Goal: Answer question/provide support

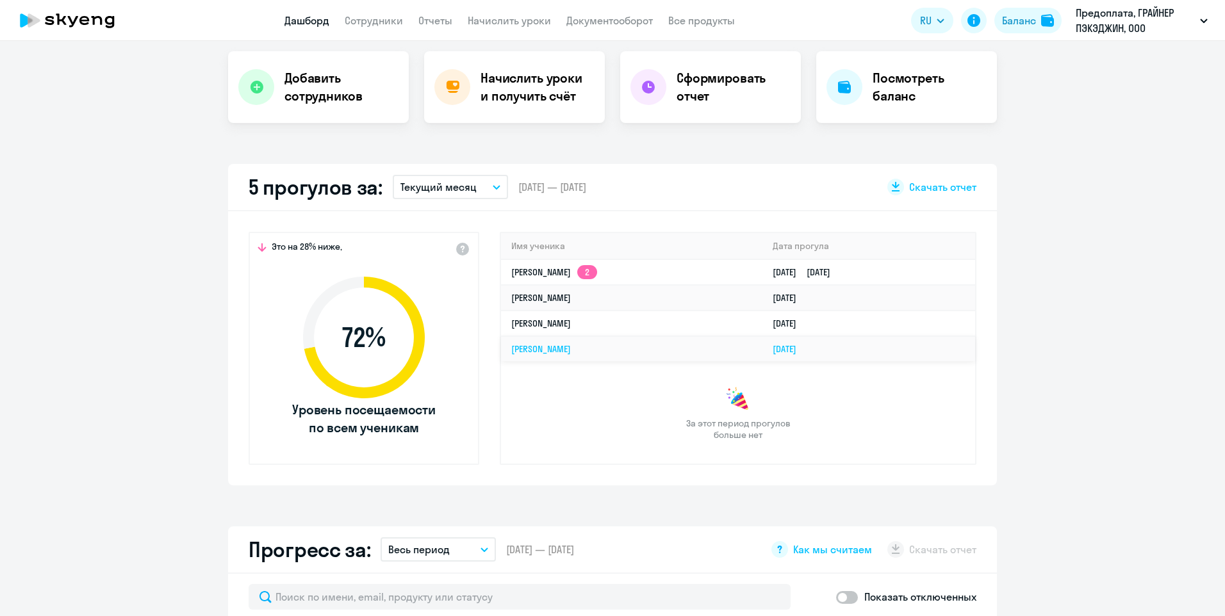
scroll to position [256, 0]
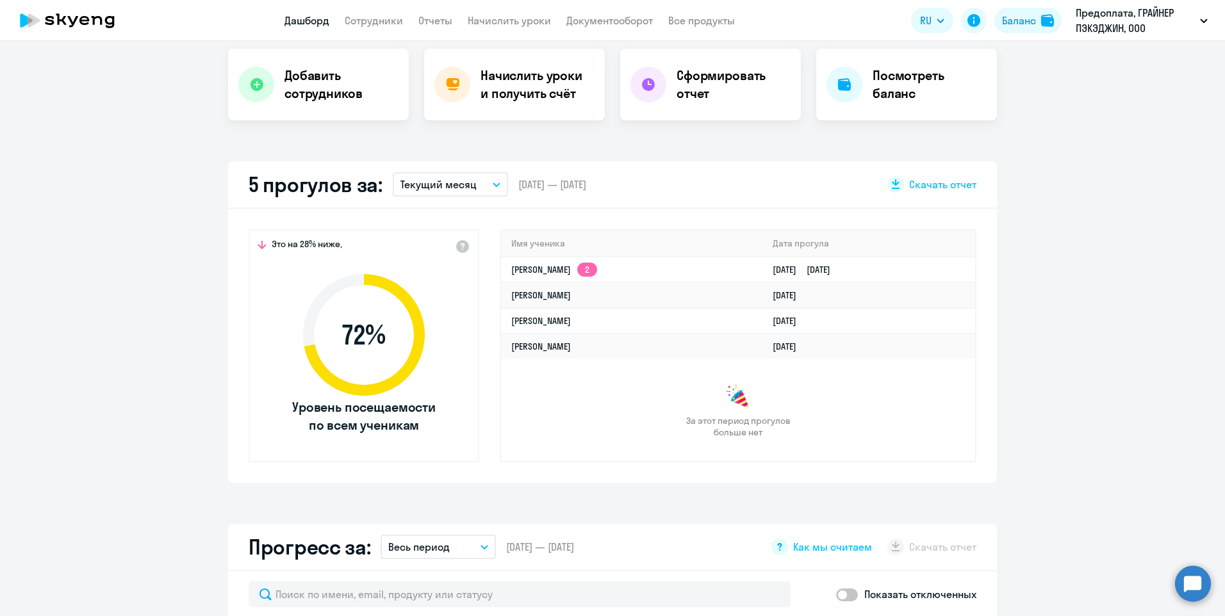
select select "30"
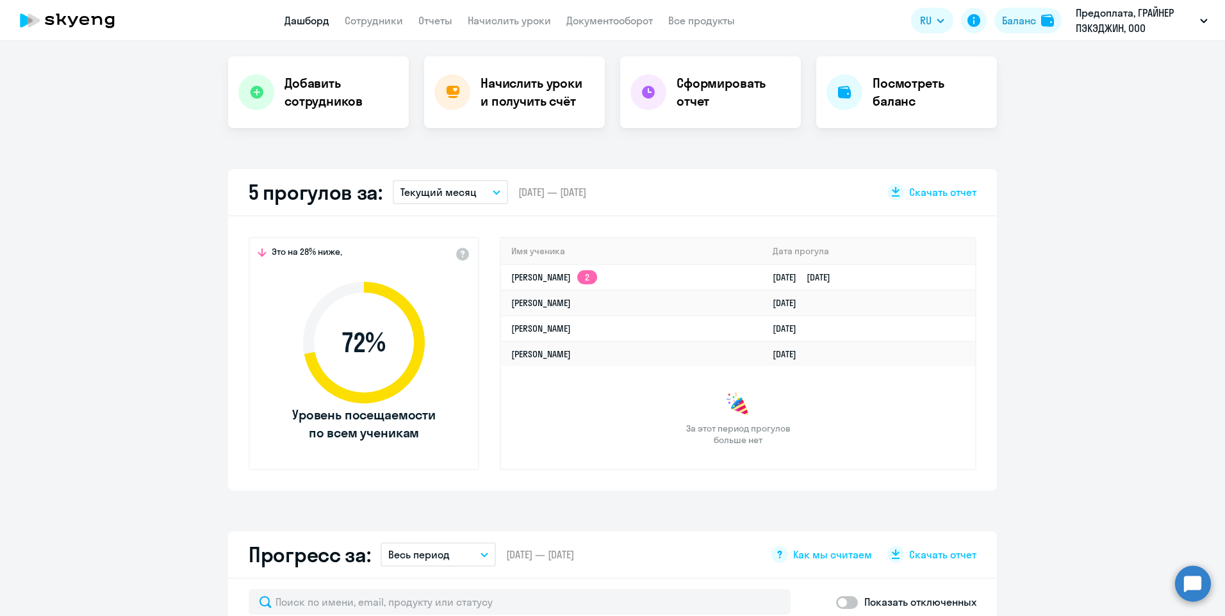
scroll to position [192, 0]
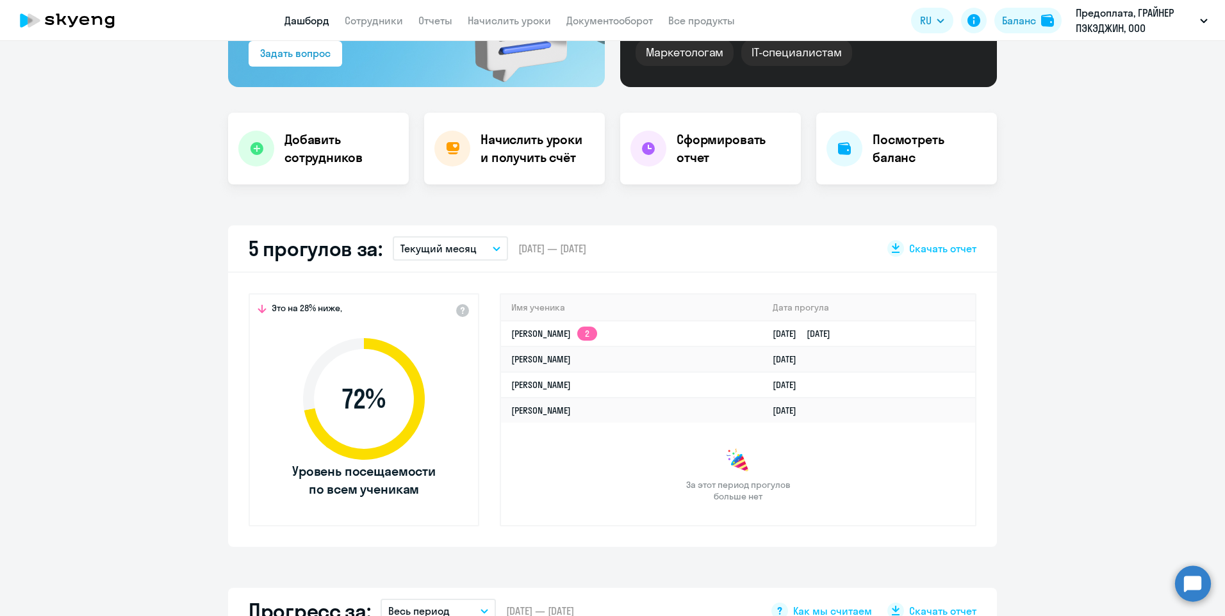
click at [1200, 581] on circle at bounding box center [1193, 584] width 36 height 36
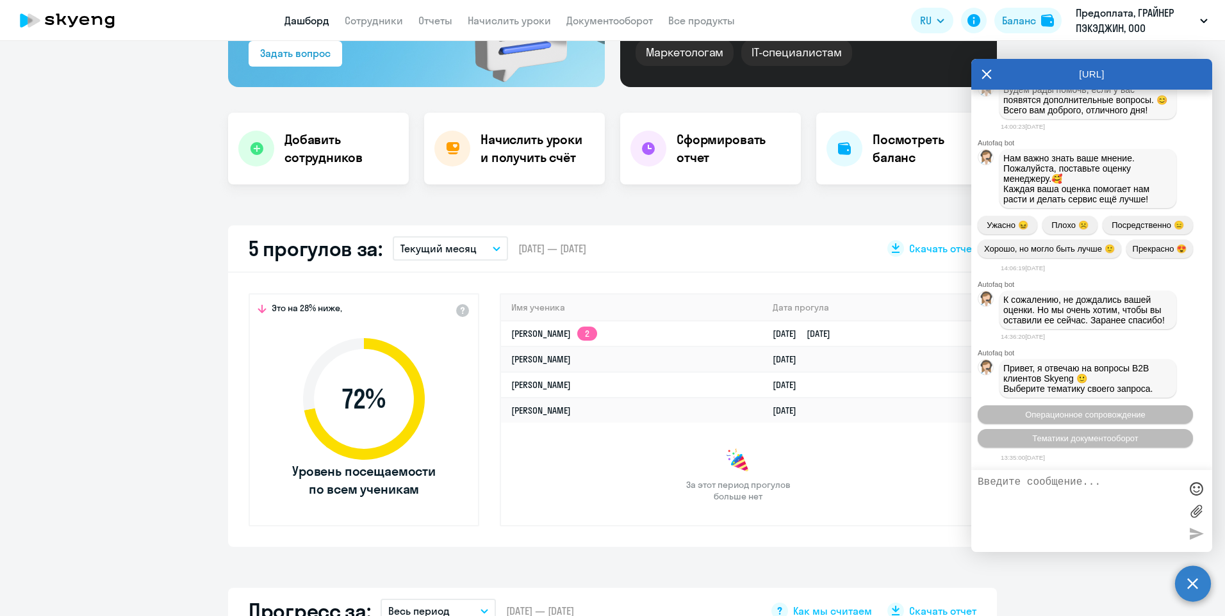
scroll to position [8803, 0]
drag, startPoint x: 1009, startPoint y: 501, endPoint x: 1000, endPoint y: 497, distance: 9.8
click at [1000, 497] on textarea at bounding box center [1079, 511] width 203 height 69
drag, startPoint x: 1108, startPoint y: 484, endPoint x: 1121, endPoint y: 486, distance: 13.6
click at [1095, 490] on textarea "Добрый день! Прошу аннулировать прогул [PERSON_NAME]" at bounding box center [1079, 511] width 203 height 69
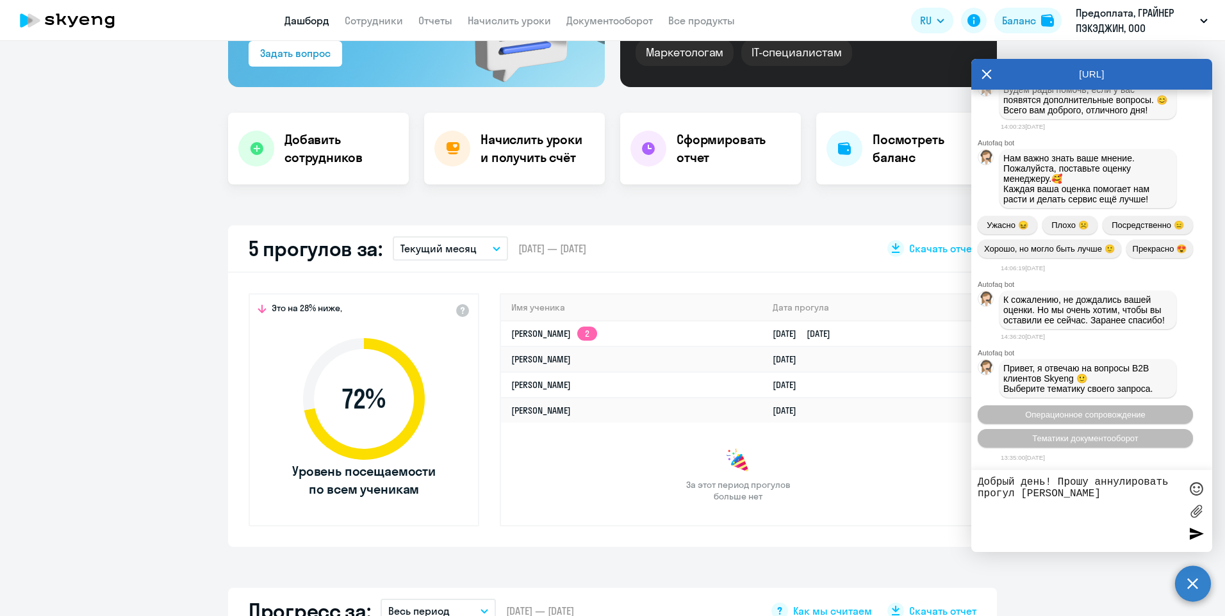
click at [1092, 482] on textarea "Добрый день! Прошу аннулировать прогул [PERSON_NAME]" at bounding box center [1079, 511] width 203 height 69
click at [1125, 492] on textarea "Добрый день! Прошу рассмотреть возможность аннулировать прогул [PERSON_NAME] [P…" at bounding box center [1079, 511] width 203 height 69
drag, startPoint x: 1013, startPoint y: 502, endPoint x: 1023, endPoint y: 501, distance: 11.0
click at [1018, 502] on textarea "Добрый день! Прошу рассмотреть возможность аннулирования прогул [PERSON_NAME]" at bounding box center [1079, 511] width 203 height 69
click at [1095, 506] on textarea "Добрый день! Прошу рассмотреть возможность аннулирования прогула [PERSON_NAME] …" at bounding box center [1079, 511] width 203 height 69
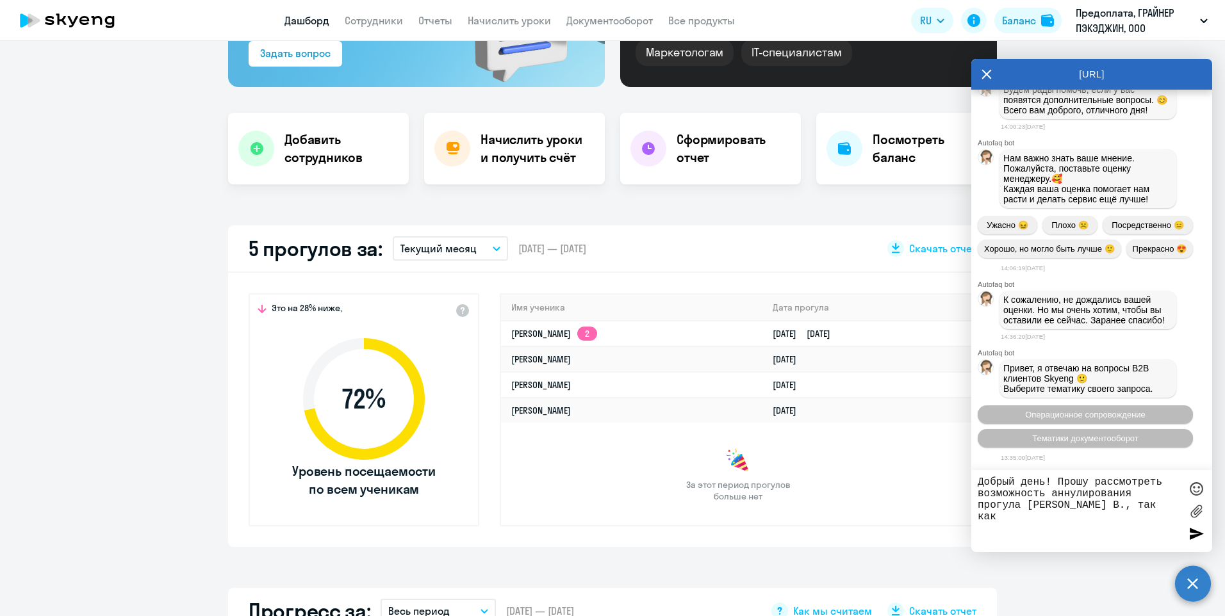
paste textarea "№ больничного 910309615475 с [DATE] по [DATE]"
click at [1145, 507] on textarea "Добрый день! Прошу рассмотреть возможность аннулирования прогула [PERSON_NAME] …" at bounding box center [1079, 511] width 203 height 69
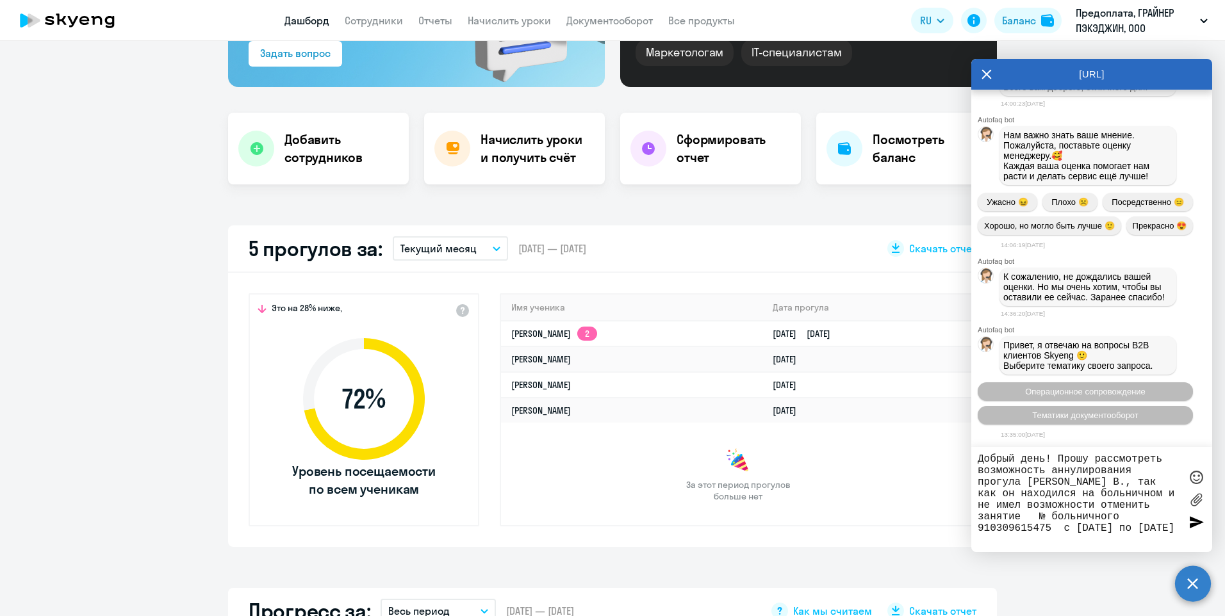
click at [1055, 535] on textarea "Добрый день! Прошу рассмотреть возможность аннулирования прогула [PERSON_NAME] …" at bounding box center [1079, 500] width 203 height 92
click at [1034, 515] on textarea "Добрый день! Прошу рассмотреть возможность аннулирования прогула [PERSON_NAME] …" at bounding box center [1079, 500] width 203 height 92
click at [1039, 542] on textarea "Добрый день! Прошу рассмотреть возможность аннулирования прогула [PERSON_NAME] …" at bounding box center [1079, 500] width 203 height 92
type textarea "Добрый день! Прошу рассмотреть возможность аннулирования прогула [PERSON_NAME] …"
click at [1193, 522] on div at bounding box center [1196, 522] width 19 height 19
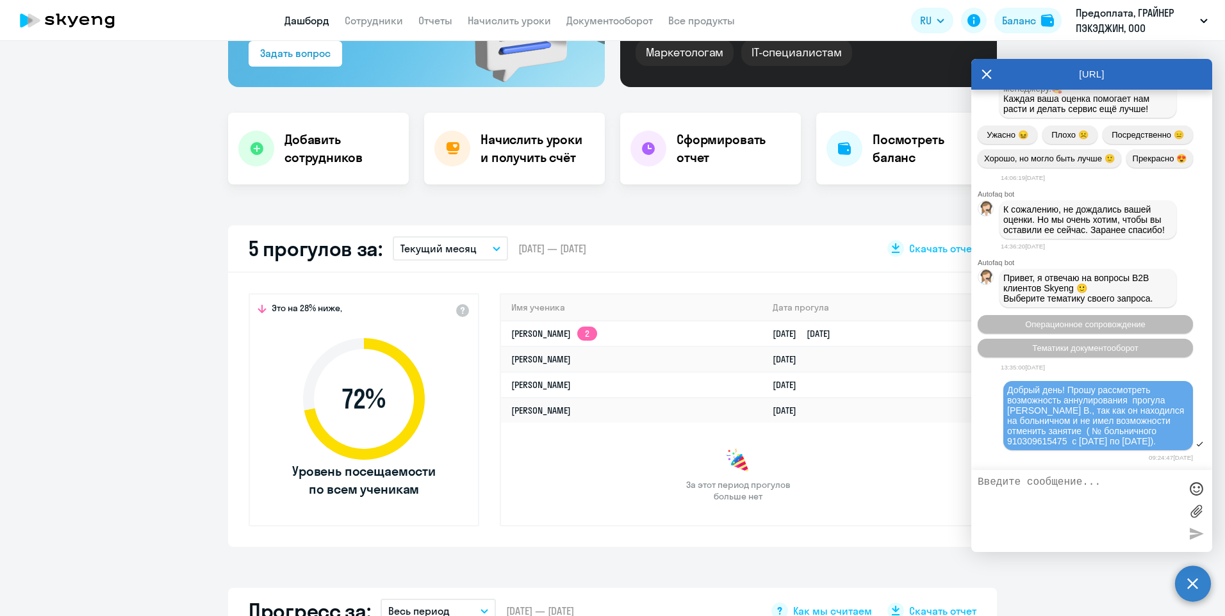
scroll to position [8994, 0]
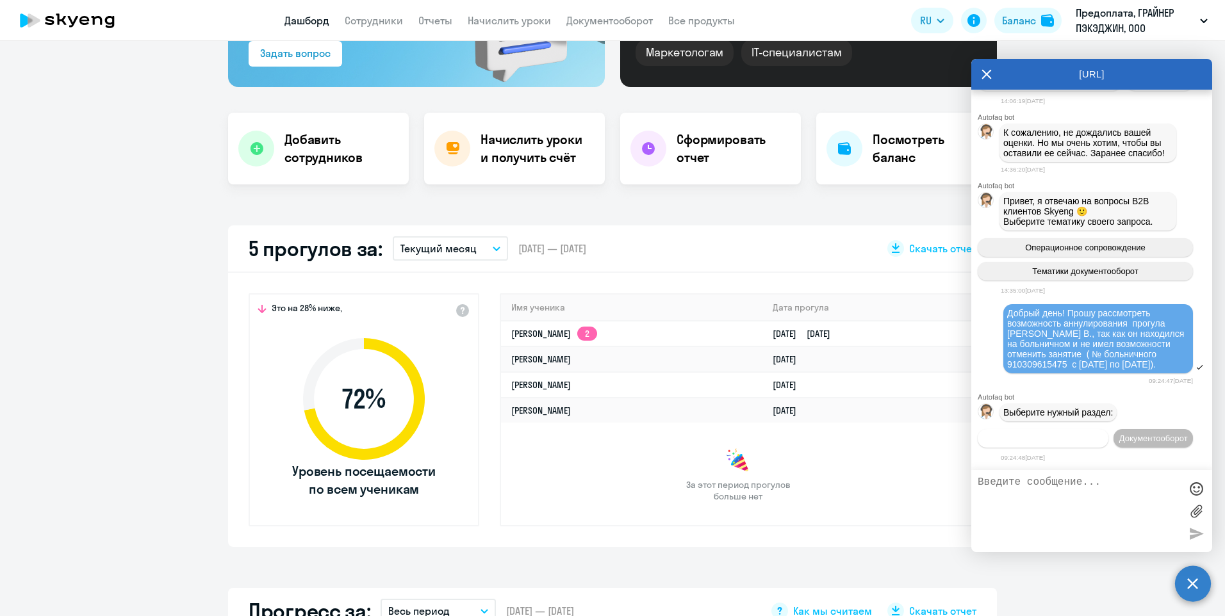
click at [1059, 434] on span "Операционное сопровождение" at bounding box center [1043, 439] width 120 height 10
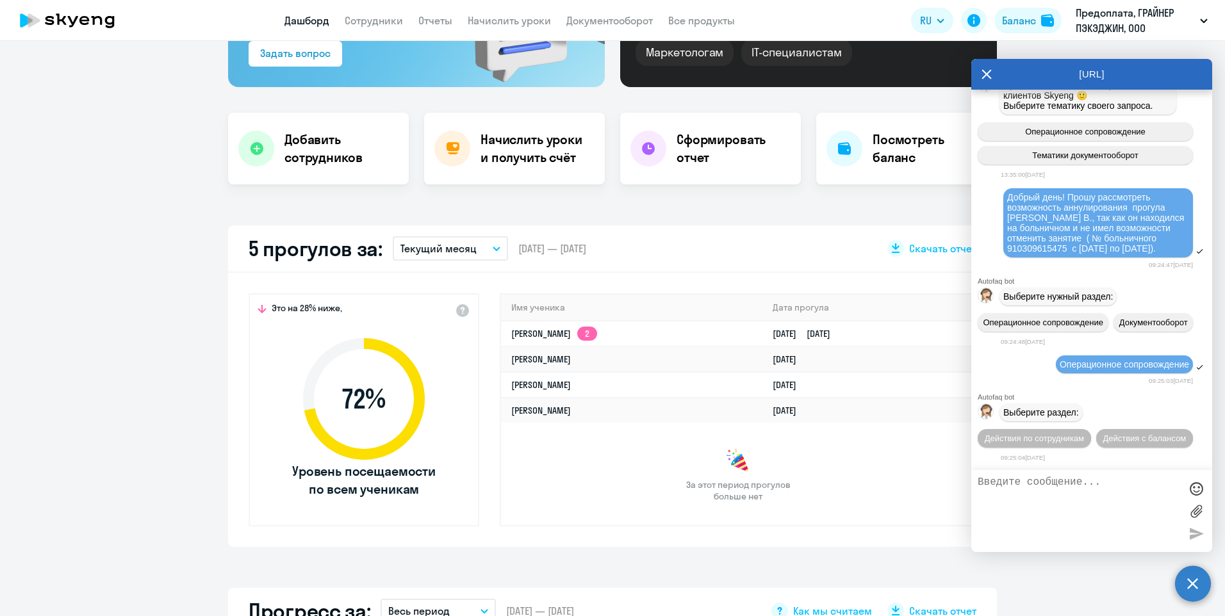
scroll to position [9133, 0]
click at [1091, 429] on button "Действия по сотрудникам" at bounding box center [1034, 438] width 113 height 19
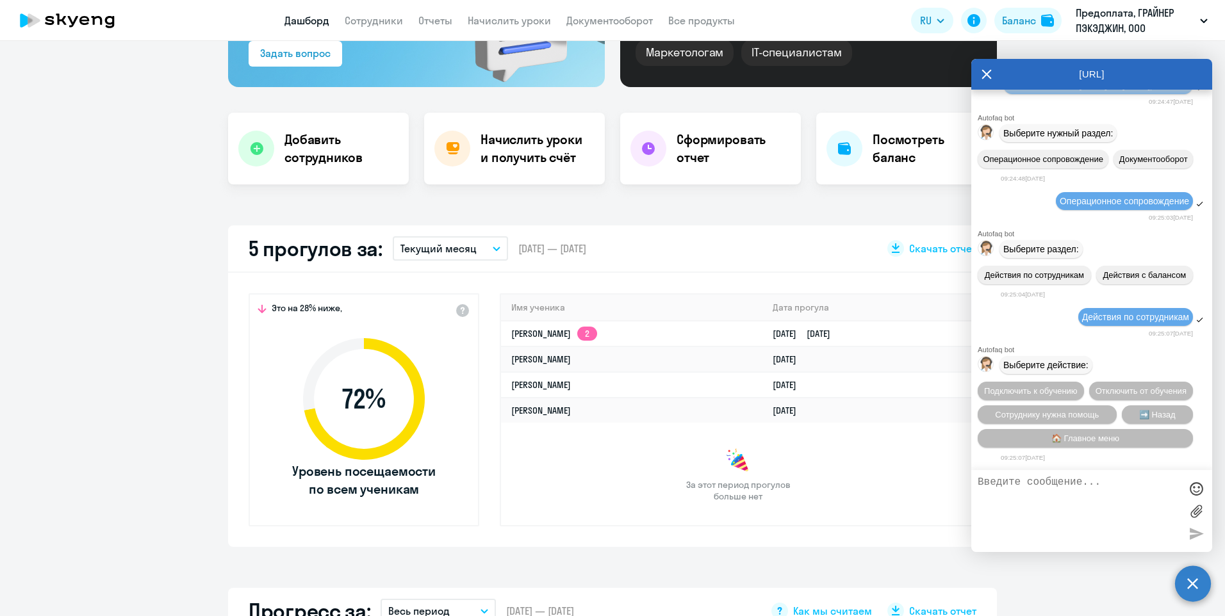
scroll to position [9323, 0]
click at [1050, 412] on span "Сотруднику нужна помощь" at bounding box center [1047, 415] width 104 height 10
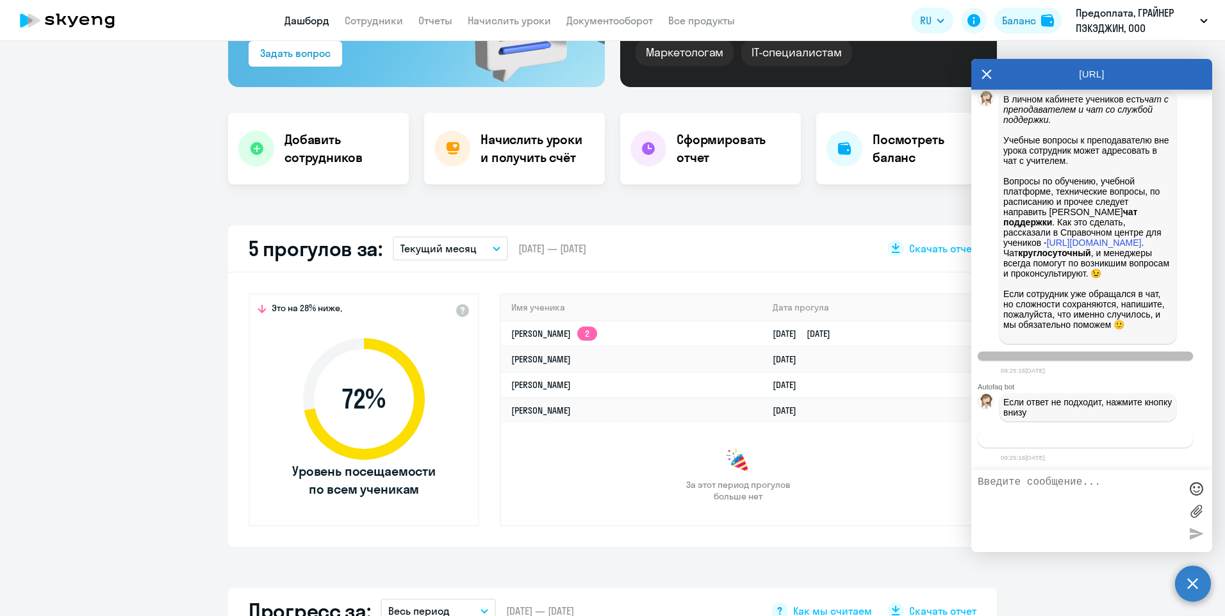
scroll to position [9766, 0]
click at [1085, 437] on span "Связаться с менеджером" at bounding box center [1085, 439] width 98 height 10
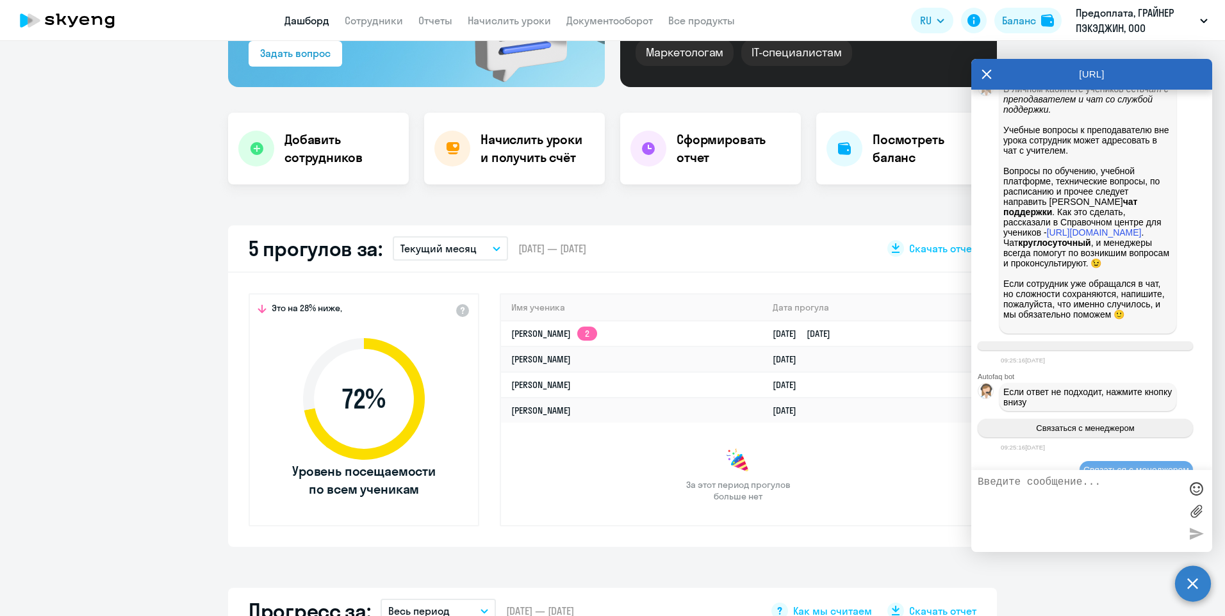
scroll to position [8972, 0]
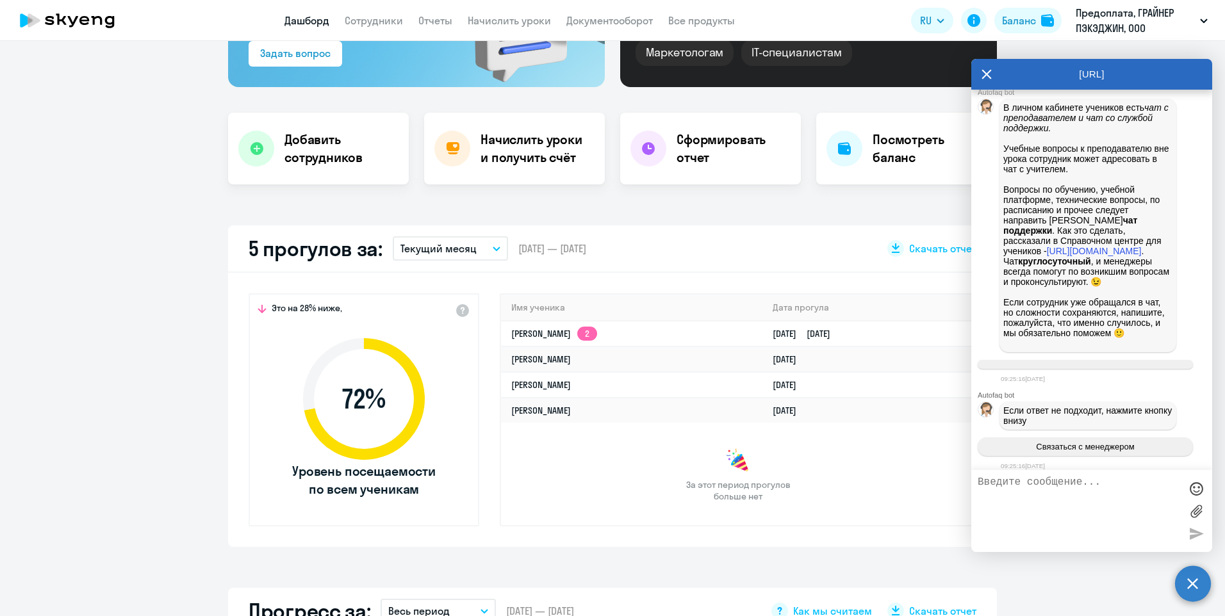
drag, startPoint x: 1009, startPoint y: 311, endPoint x: 1143, endPoint y: 352, distance: 140.1
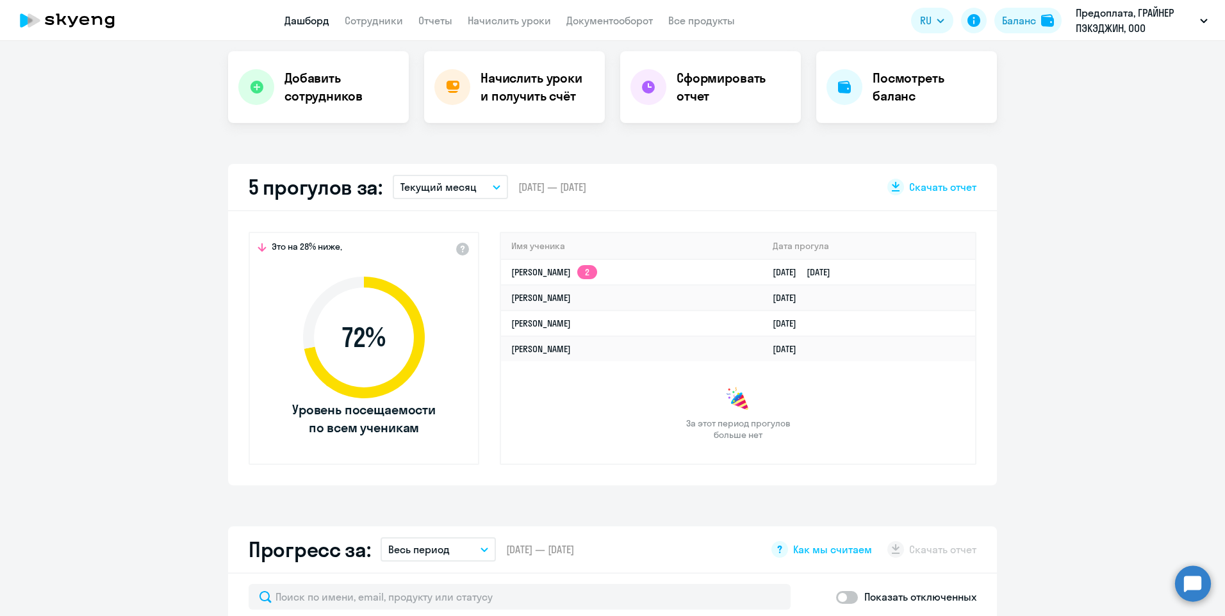
scroll to position [256, 0]
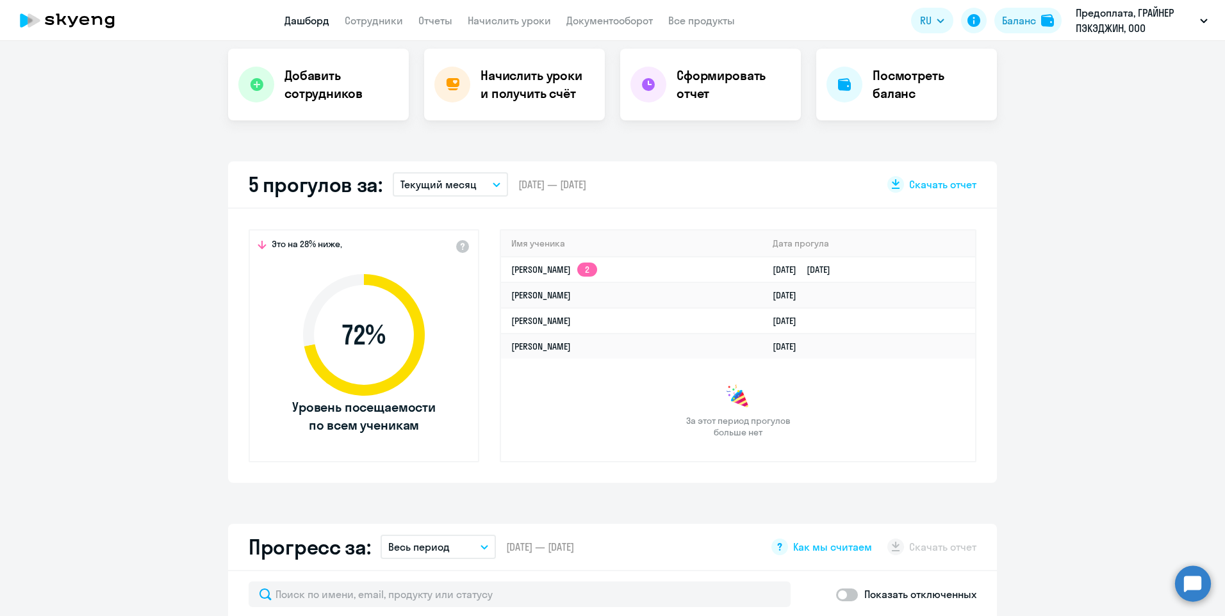
click at [1187, 589] on circle at bounding box center [1193, 584] width 36 height 36
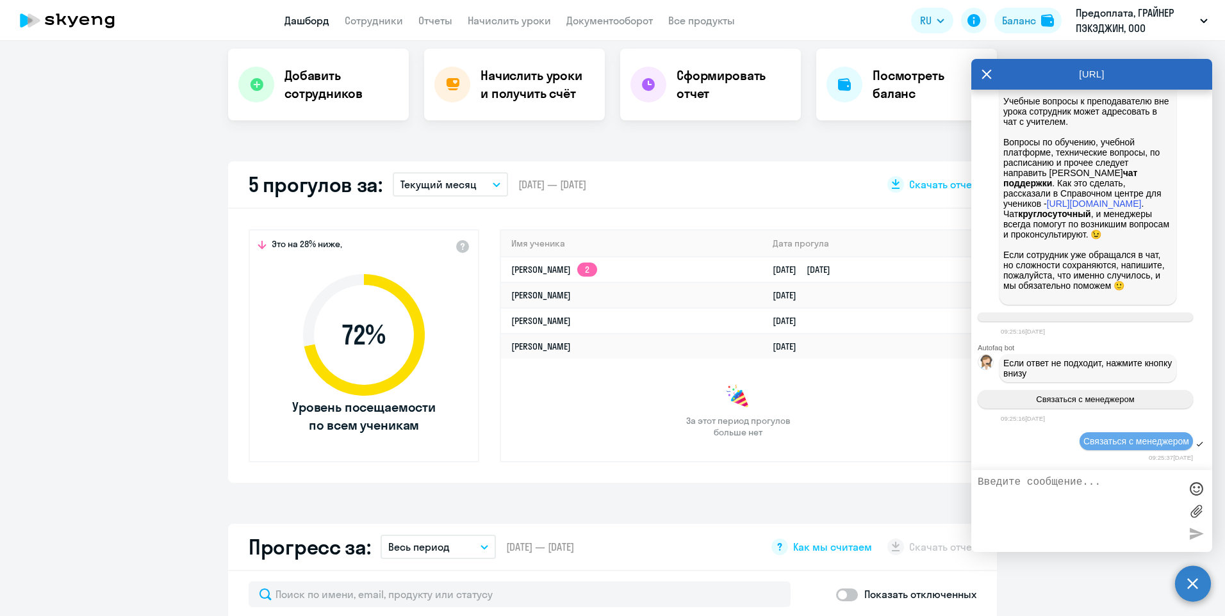
select select "30"
drag, startPoint x: 1008, startPoint y: 250, endPoint x: 1159, endPoint y: 298, distance: 158.1
drag, startPoint x: 1159, startPoint y: 298, endPoint x: 1117, endPoint y: 286, distance: 43.4
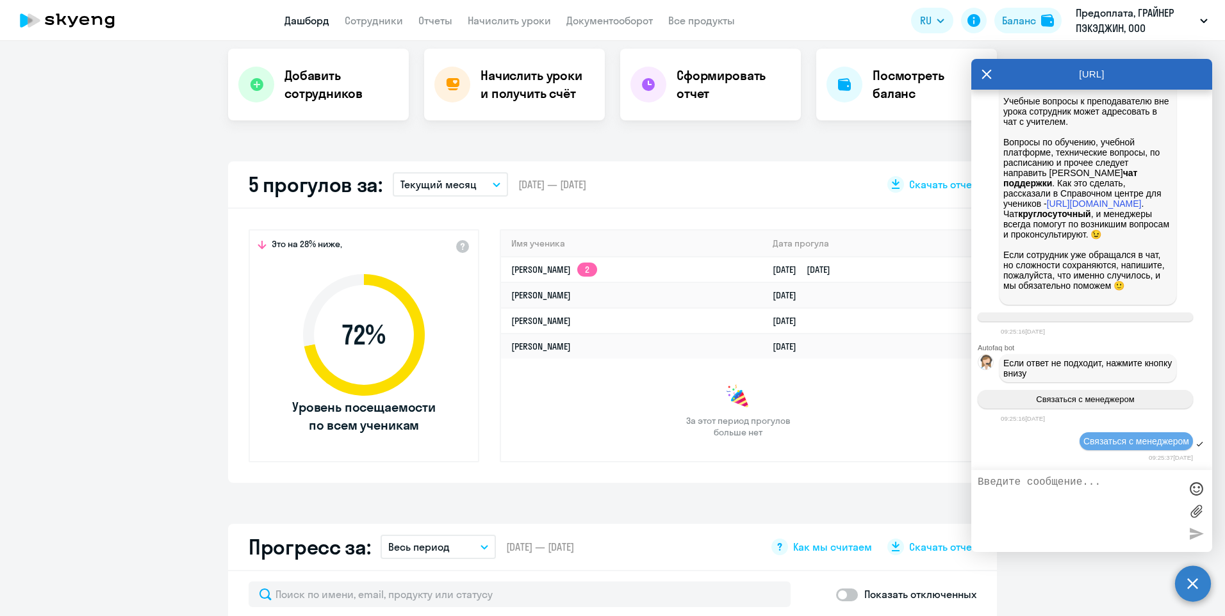
copy span "Добрый день! Прошу рассмотреть возможность аннулирования прогула [PERSON_NAME] …"
click at [979, 478] on textarea at bounding box center [1079, 511] width 203 height 69
paste textarea "Добрый день! Прошу рассмотреть возможность аннулирования прогула [PERSON_NAME] …"
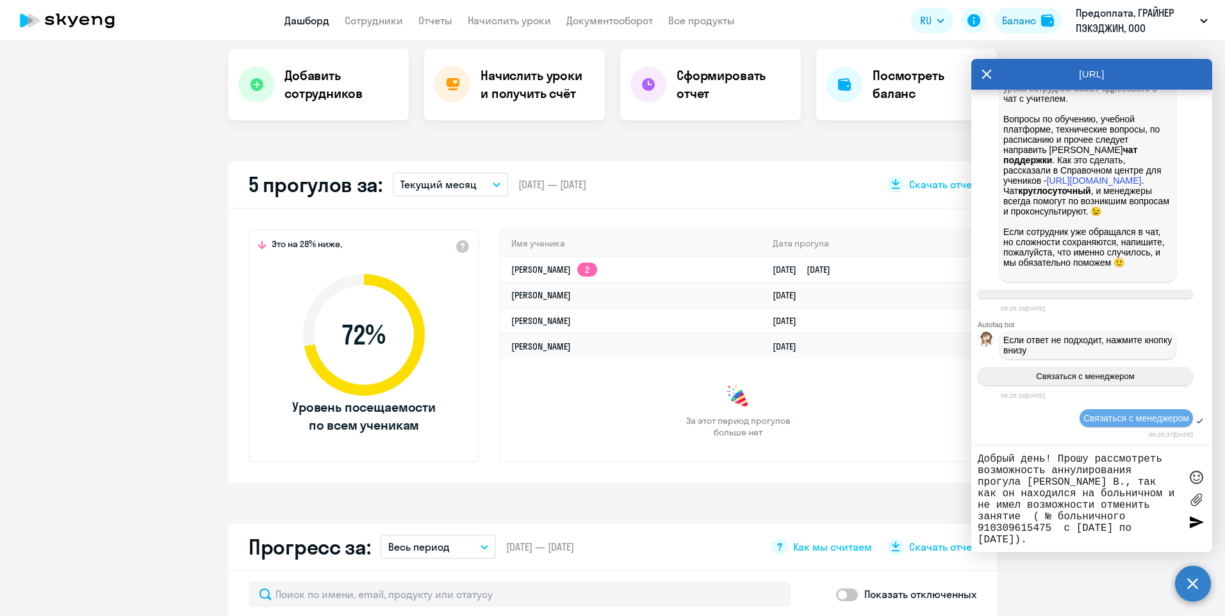
type textarea "Добрый день! Прошу рассмотреть возможность аннулирования прогула [PERSON_NAME] …"
click at [1198, 517] on div at bounding box center [1196, 522] width 19 height 19
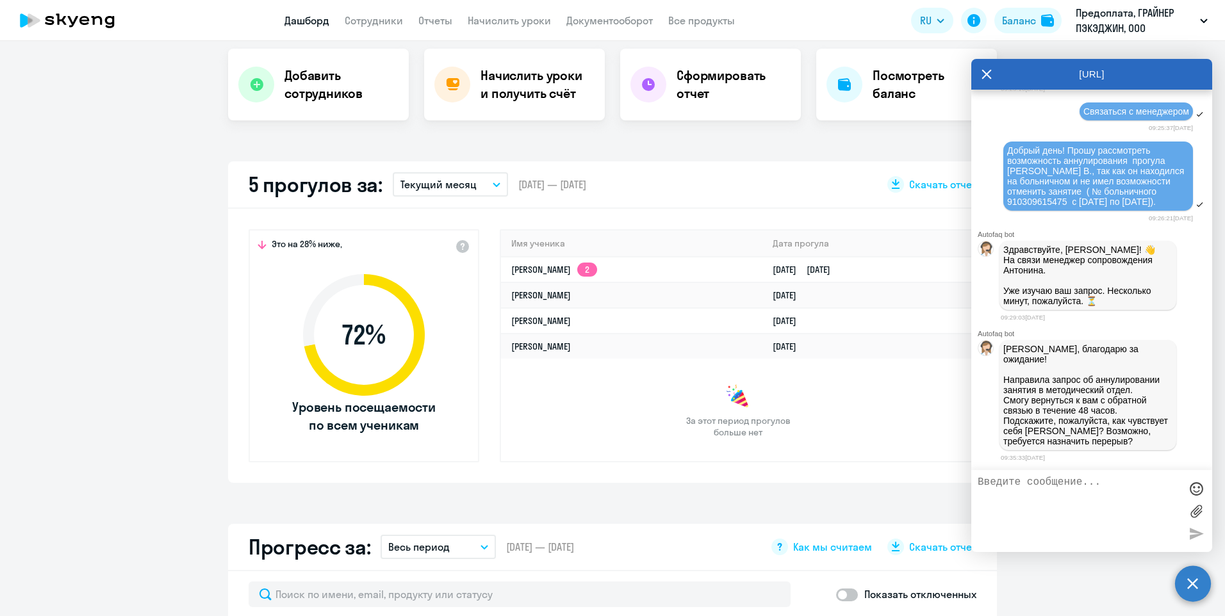
scroll to position [10129, 0]
click at [1076, 513] on textarea at bounding box center [1079, 511] width 203 height 69
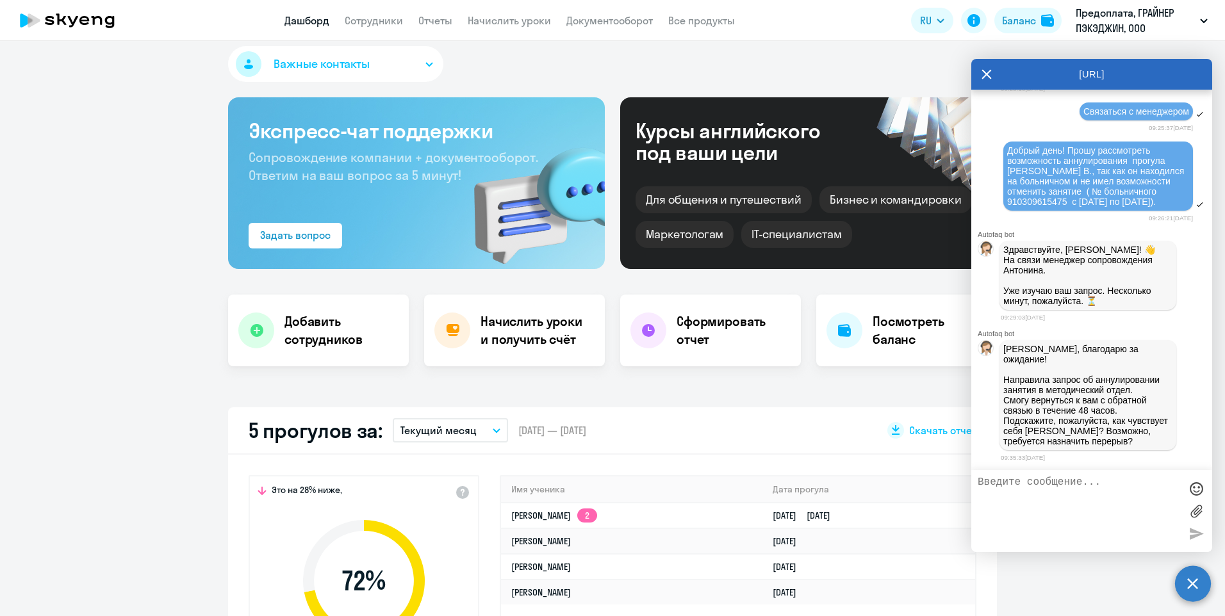
scroll to position [0, 0]
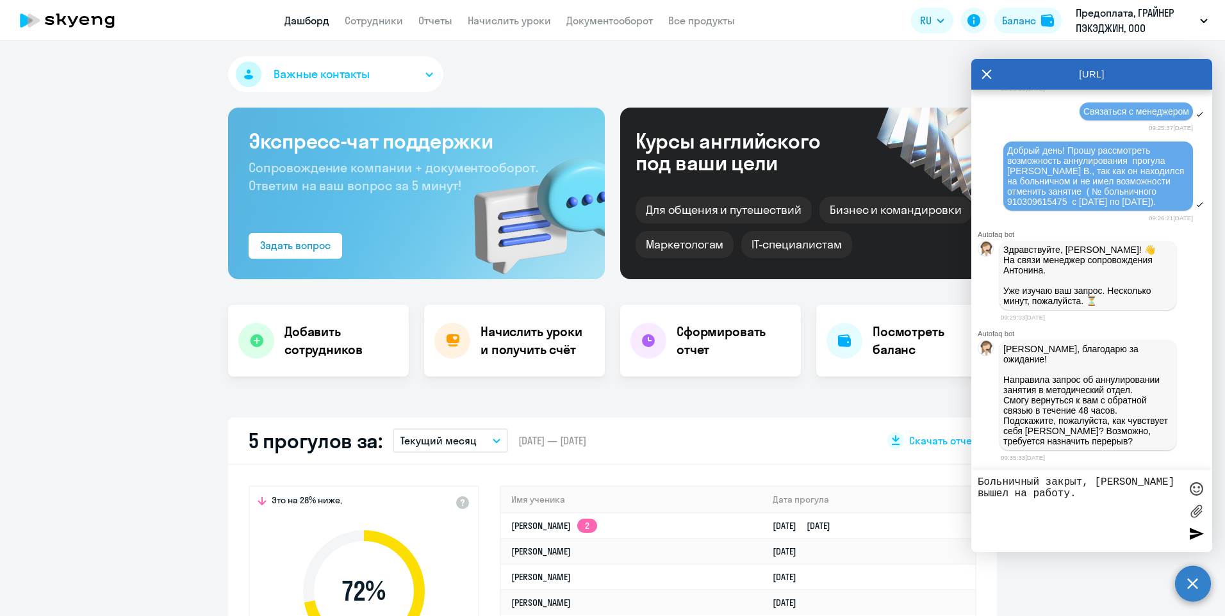
click at [1080, 496] on textarea "Больничный закрыт, Всеволод вышел на работу." at bounding box center [1079, 511] width 203 height 69
type textarea "Больничный закрыт, Всеволод вышел на работу. Спасибо!"
click at [1196, 534] on div at bounding box center [1196, 533] width 19 height 19
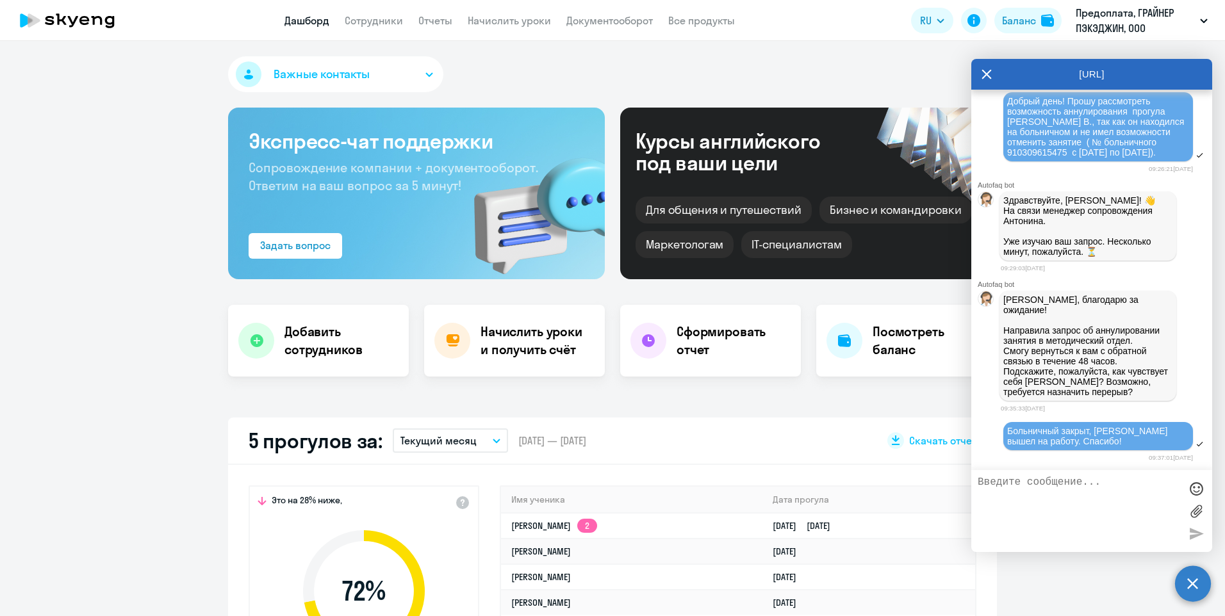
scroll to position [10179, 0]
